Goal: Task Accomplishment & Management: Manage account settings

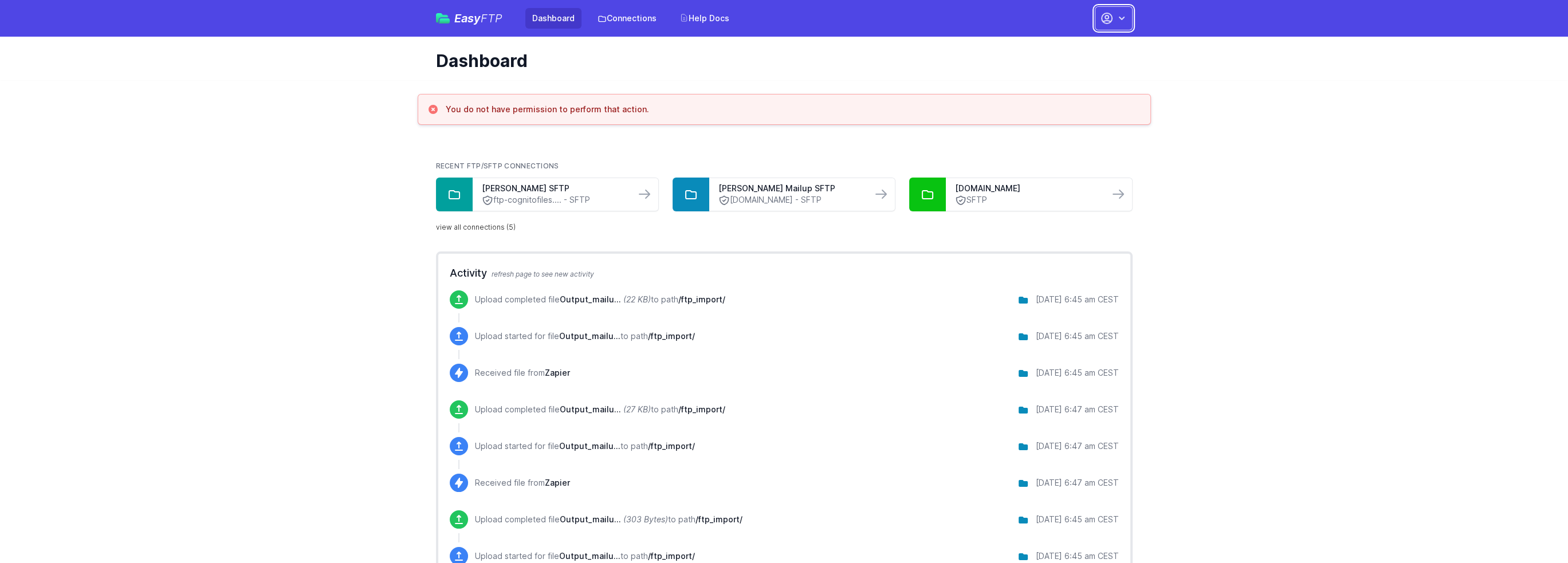
click at [1120, 11] on button "button" at bounding box center [1113, 18] width 38 height 24
click at [1068, 125] on link "Sign out" at bounding box center [1077, 130] width 110 height 21
drag, startPoint x: 1135, startPoint y: 22, endPoint x: 1115, endPoint y: 19, distance: 20.2
click at [1134, 22] on div "Easy FTP Dashboard Connections Help Docs Account Settings Your Profile Contact …" at bounding box center [784, 18] width 733 height 37
click at [1115, 19] on button "button" at bounding box center [1113, 18] width 38 height 24
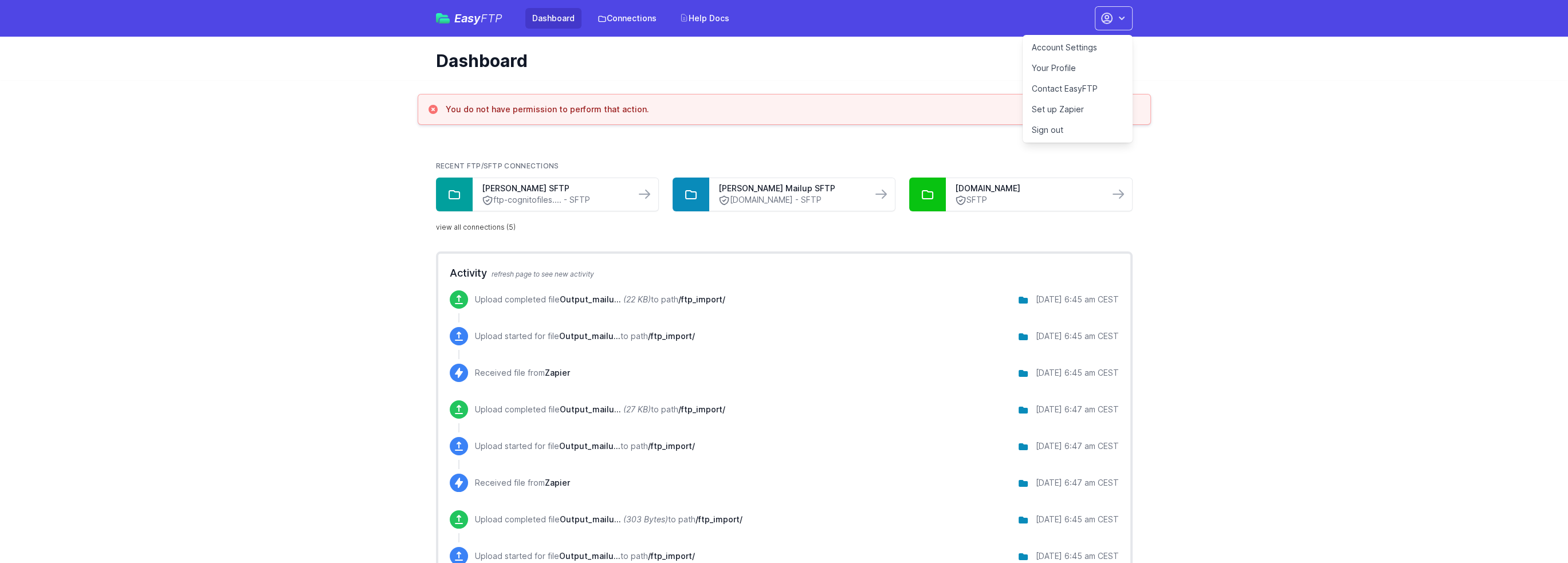
click at [1060, 128] on link "Sign out" at bounding box center [1077, 130] width 110 height 21
click at [1110, 19] on icon "button" at bounding box center [1106, 18] width 13 height 13
click at [1054, 131] on link "Sign out" at bounding box center [1077, 130] width 110 height 21
